Goal: Find specific page/section: Find specific page/section

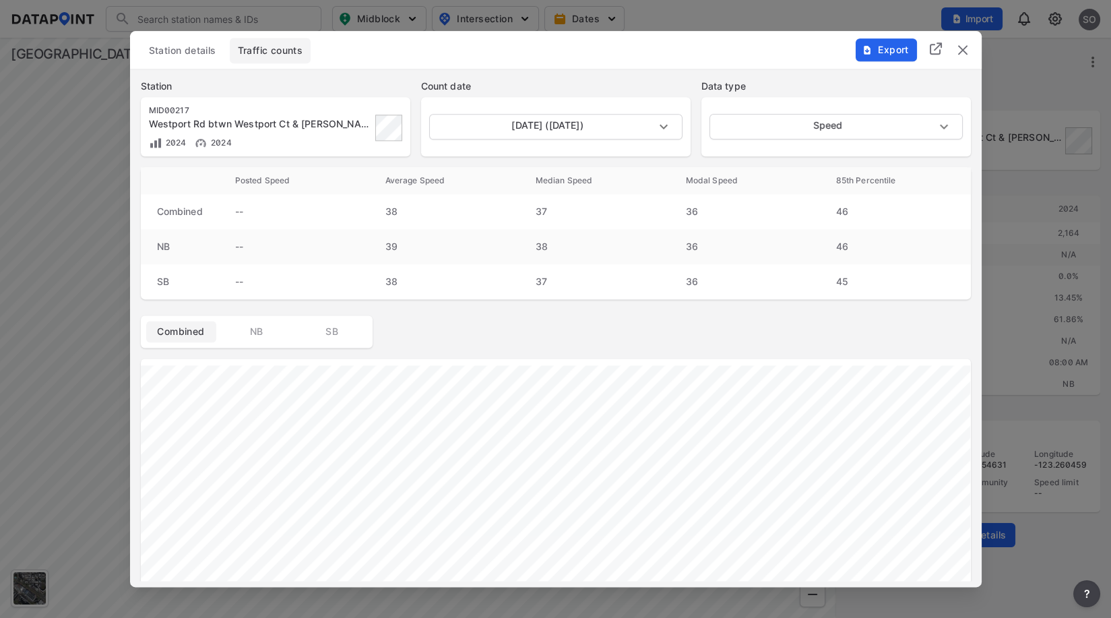
click at [951, 46] on div "Export" at bounding box center [913, 42] width 137 height 23
click at [968, 55] on img "delete" at bounding box center [963, 50] width 16 height 16
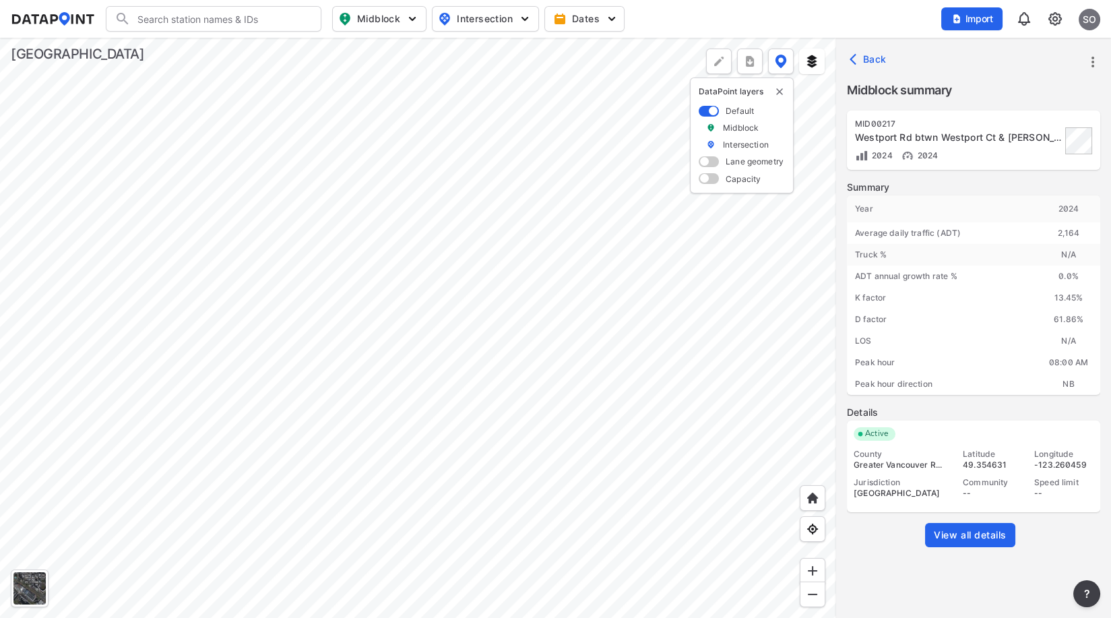
click at [466, 106] on div at bounding box center [418, 328] width 836 height 580
click at [958, 532] on span "View all details" at bounding box center [970, 534] width 73 height 13
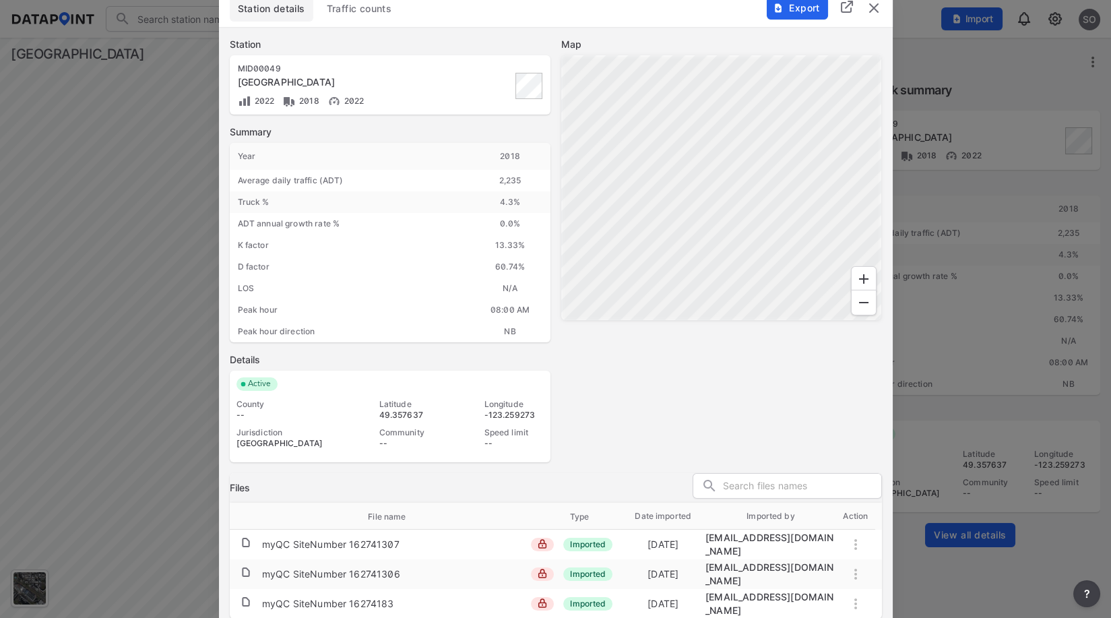
click at [348, 14] on span "Traffic counts" at bounding box center [359, 8] width 65 height 13
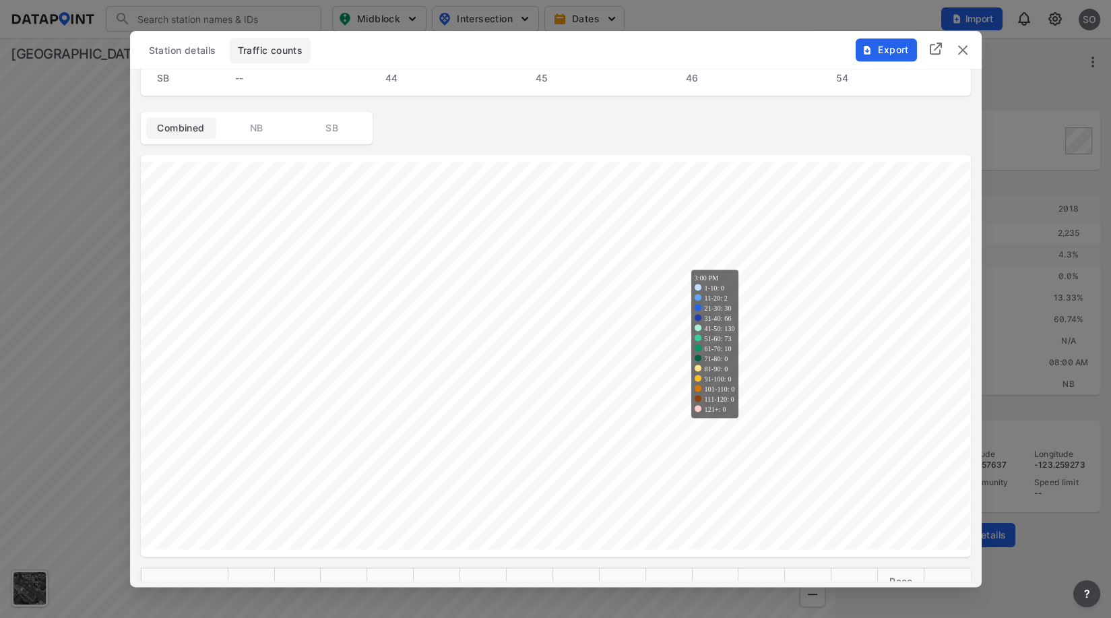
scroll to position [224, 0]
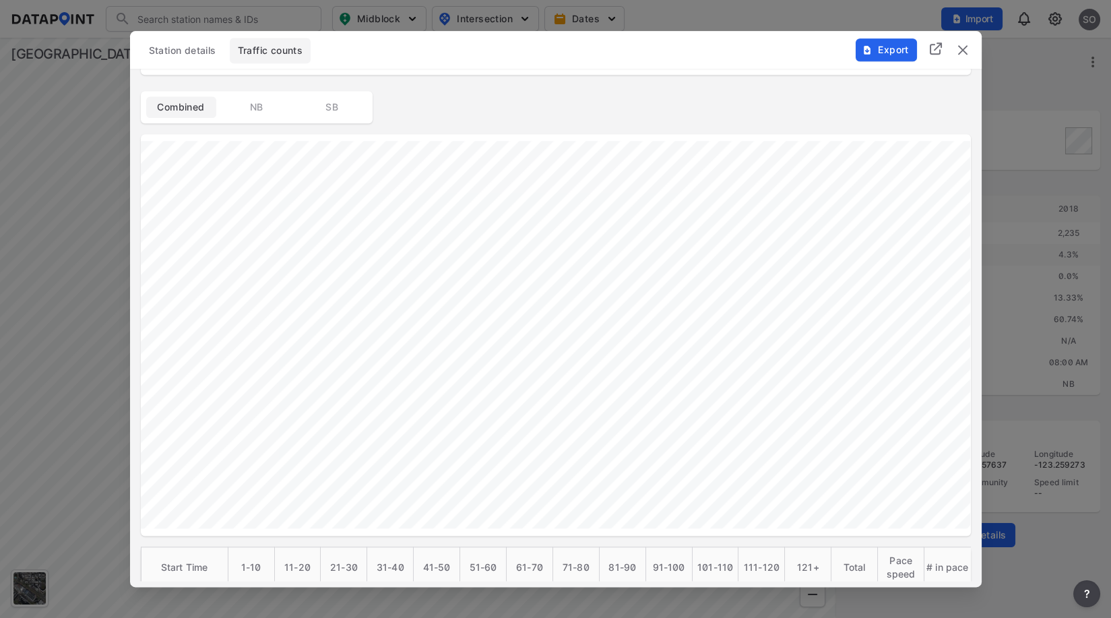
click at [962, 48] on img "delete" at bounding box center [963, 50] width 16 height 16
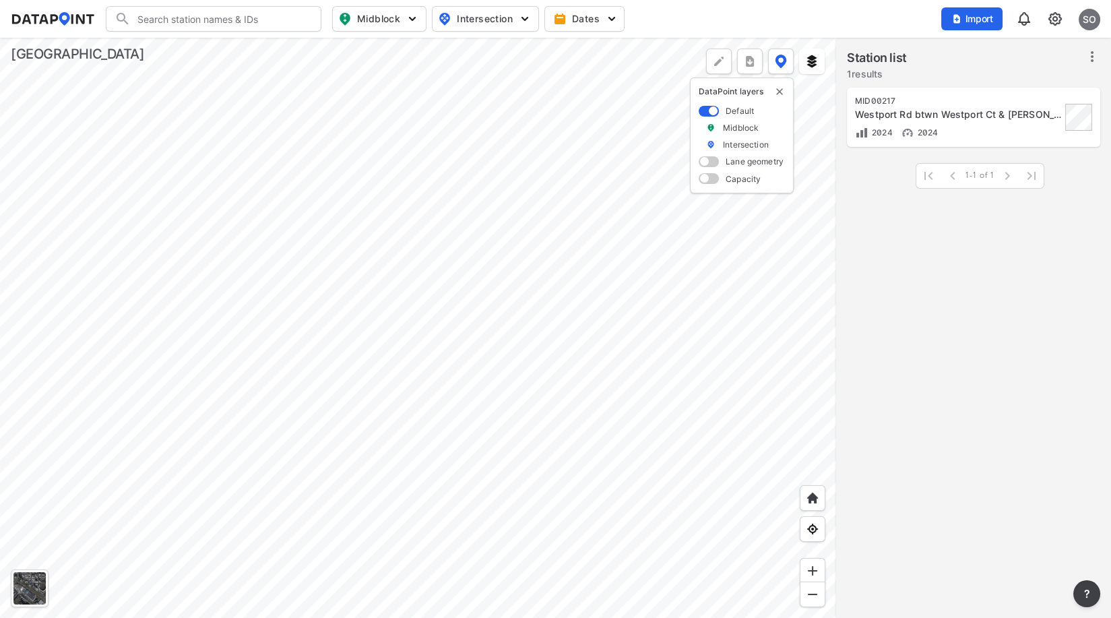
click at [283, 458] on div at bounding box center [418, 328] width 836 height 580
